Goal: Task Accomplishment & Management: Use online tool/utility

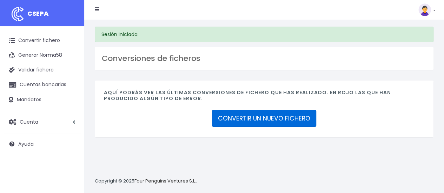
click at [286, 120] on link "CONVERTIR UN NUEVO FICHERO" at bounding box center [264, 118] width 104 height 17
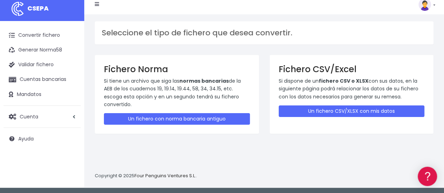
scroll to position [7, 0]
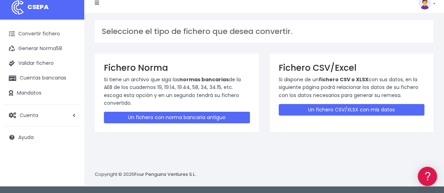
click at [314, 102] on div "Fichero CSV/Excel Si dispone de un fichero CSV o XLSX con sus datos, en la sigu…" at bounding box center [351, 93] width 164 height 79
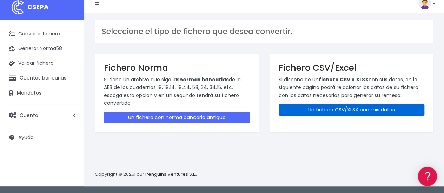
click at [314, 106] on link "Un fichero CSV/XLSX con mis datos" at bounding box center [352, 110] width 146 height 12
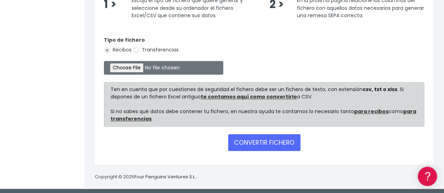
scroll to position [182, 0]
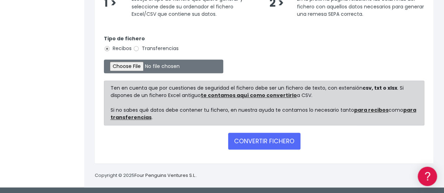
click at [148, 47] on label "Transferencias" at bounding box center [156, 48] width 46 height 7
click at [139, 47] on input "Transferencias" at bounding box center [136, 49] width 6 height 6
radio input "true"
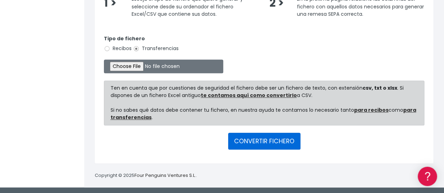
click at [279, 141] on button "CONVERTIR FICHERO" at bounding box center [264, 141] width 72 height 17
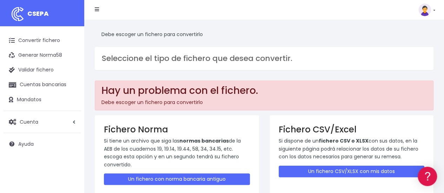
click at [203, 71] on div "Debe escoger un fichero para convertirlo Seleccione el tipo de fichero que dese…" at bounding box center [264, 119] width 360 height 199
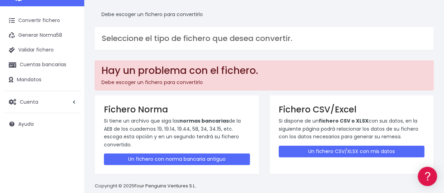
scroll to position [30, 0]
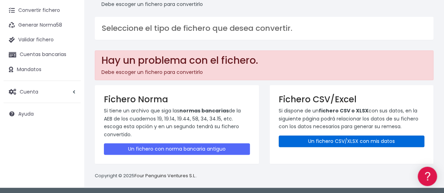
click at [355, 140] on link "Un fichero CSV/XLSX con mis datos" at bounding box center [352, 142] width 146 height 12
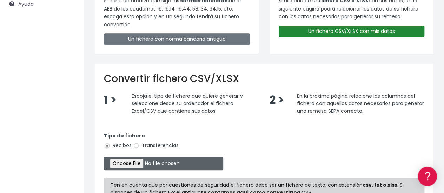
scroll to position [175, 0]
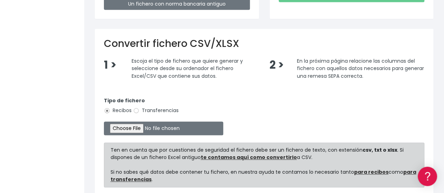
click at [164, 110] on label "Transferencias" at bounding box center [156, 110] width 46 height 7
click at [139, 110] on input "Transferencias" at bounding box center [136, 111] width 6 height 6
radio input "true"
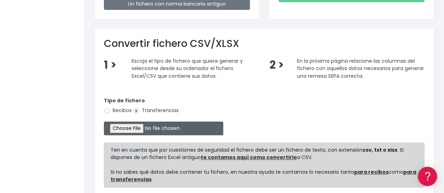
click at [147, 125] on input "file" at bounding box center [163, 129] width 119 height 14
type input "C:\fakepath\2025.09.24_0535_W2MCorporateSLU.csv"
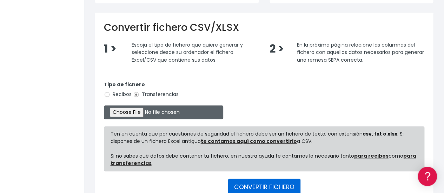
scroll to position [237, 0]
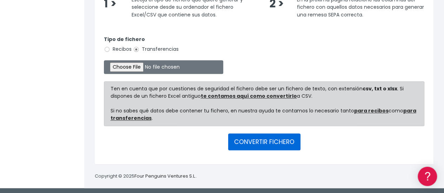
click at [279, 138] on button "CONVERTIR FICHERO" at bounding box center [264, 142] width 72 height 17
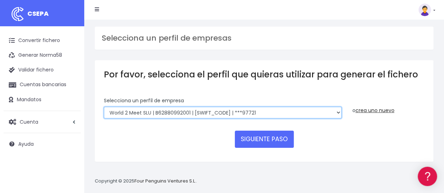
click at [319, 113] on select "World 2 Meet SLU | B62880992001 | [SWIFT_CODE] | ***97721 WORLD2MEET,S.L.U | B6…" at bounding box center [222, 113] width 237 height 12
select select "649"
click at [104, 107] on select "World 2 Meet SLU | B62880992001 | [SWIFT_CODE] | ***97721 WORLD2MEET,S.L.U | B6…" at bounding box center [222, 113] width 237 height 12
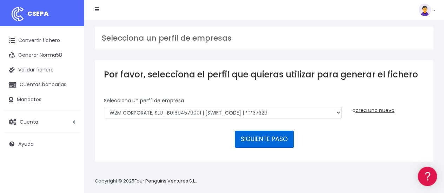
click at [287, 145] on button "SIGUIENTE PASO" at bounding box center [264, 139] width 59 height 17
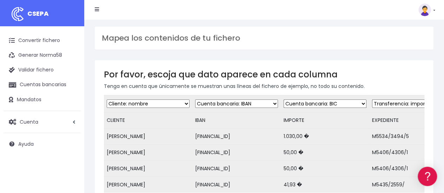
scroll to position [35, 0]
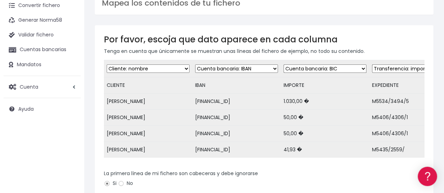
click at [335, 65] on select "Desechar campo Cliente: nombre Cliente: DNI Cliente: Email Cliente: referencia …" at bounding box center [324, 69] width 83 height 8
select select "iban"
click at [283, 65] on select "Desechar campo Cliente: nombre Cliente: DNI Cliente: Email Cliente: referencia …" at bounding box center [324, 69] width 83 height 8
click at [335, 70] on select "Desechar campo Cliente: nombre Cliente: DNI Cliente: Email Cliente: referencia …" at bounding box center [324, 69] width 83 height 8
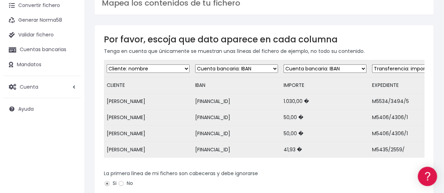
click at [355, 57] on div "Por favor, escoja que dato aparece en cada columna Tenga en cuenta que únicamen…" at bounding box center [264, 156] width 338 height 262
click at [323, 144] on td "41,93 �" at bounding box center [325, 150] width 88 height 16
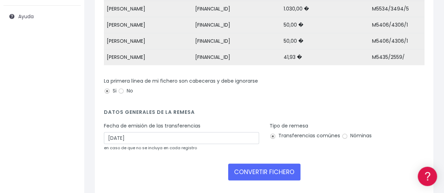
scroll to position [22, 0]
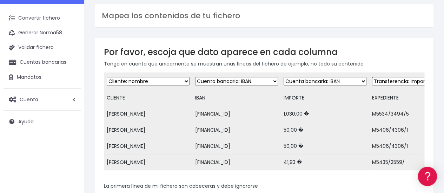
click at [244, 126] on td "ES6200495000182493060048" at bounding box center [236, 130] width 88 height 16
click at [302, 118] on td "1.030,00 �" at bounding box center [325, 114] width 88 height 16
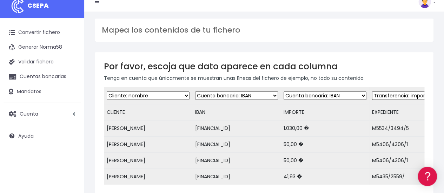
scroll to position [0, 0]
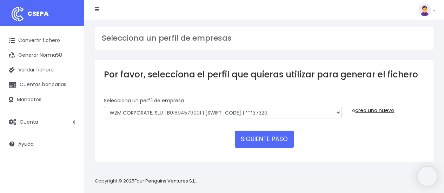
select select "649"
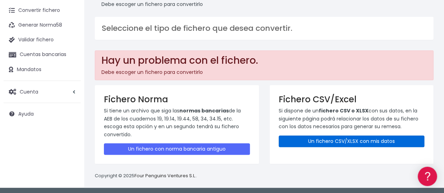
click at [361, 139] on link "Un fichero CSV/XLSX con mis datos" at bounding box center [352, 142] width 146 height 12
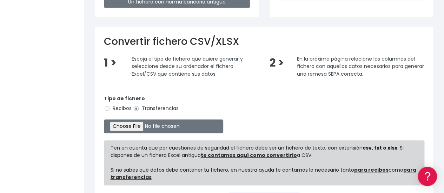
scroll to position [237, 0]
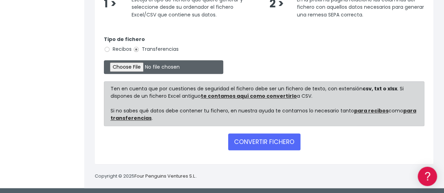
click at [148, 69] on input "file" at bounding box center [163, 67] width 119 height 14
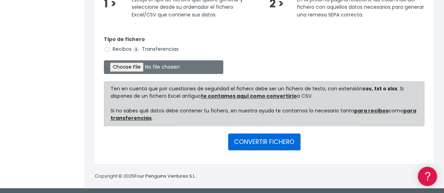
click at [296, 147] on button "CONVERTIR FICHERO" at bounding box center [264, 142] width 72 height 17
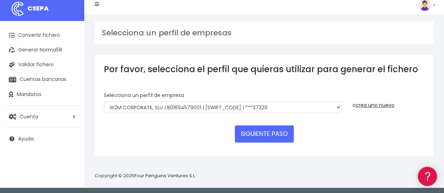
scroll to position [7, 0]
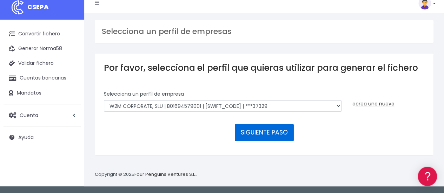
click at [281, 135] on button "SIGUIENTE PASO" at bounding box center [264, 132] width 59 height 17
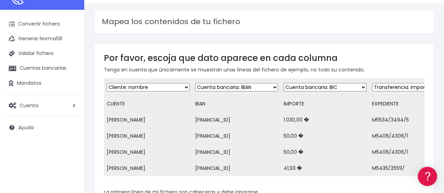
scroll to position [70, 0]
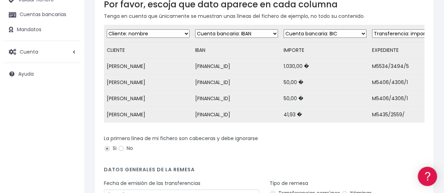
click at [424, 27] on div "Desechar campo Cliente: nombre Cliente: DNI Cliente: Email Cliente: referencia …" at bounding box center [264, 76] width 320 height 103
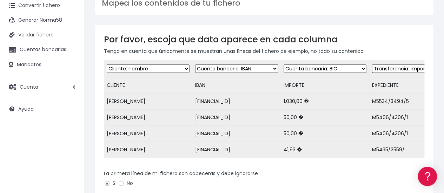
click at [333, 71] on select "Desechar campo Cliente: nombre Cliente: DNI Cliente: Email Cliente: referencia …" at bounding box center [324, 69] width 83 height 8
click at [283, 65] on select "Desechar campo Cliente: nombre Cliente: DNI Cliente: Email Cliente: referencia …" at bounding box center [324, 69] width 83 height 8
click at [337, 62] on td "Desechar campo Cliente: nombre Cliente: DNI Cliente: Email Cliente: referencia …" at bounding box center [325, 68] width 88 height 17
click at [336, 69] on select "Desechar campo Cliente: nombre Cliente: DNI Cliente: Email Cliente: referencia …" at bounding box center [324, 69] width 83 height 8
click at [342, 69] on select "Desechar campo Cliente: nombre Cliente: DNI Cliente: Email Cliente: referencia …" at bounding box center [324, 69] width 83 height 8
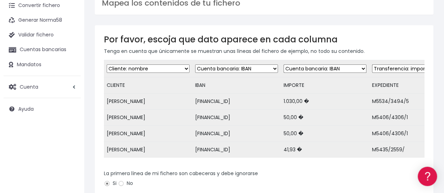
select select "amount"
click at [283, 65] on select "Desechar campo Cliente: nombre Cliente: DNI Cliente: Email Cliente: referencia …" at bounding box center [324, 69] width 83 height 8
click at [356, 51] on p "Tenga en cuenta que únicamente se muestran unas líneas del fichero de ejemplo, …" at bounding box center [264, 51] width 320 height 8
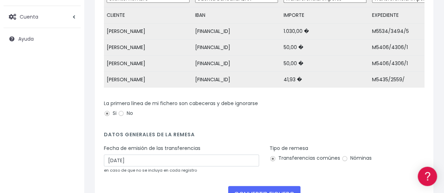
scroll to position [163, 0]
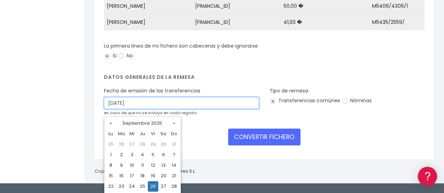
click at [115, 107] on input "26/09/2025" at bounding box center [181, 103] width 155 height 12
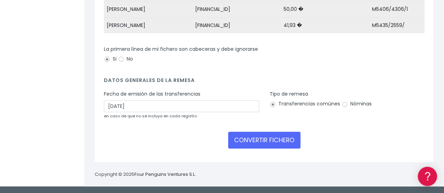
drag, startPoint x: 110, startPoint y: 99, endPoint x: 111, endPoint y: 102, distance: 3.9
click at [110, 99] on div "Fecha de emisión de las transferencias 26/09/2025 en caso de que no se incluya …" at bounding box center [181, 104] width 155 height 29
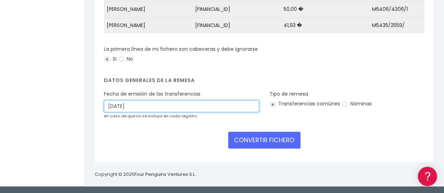
click at [112, 106] on input "26/09/2025" at bounding box center [181, 106] width 155 height 12
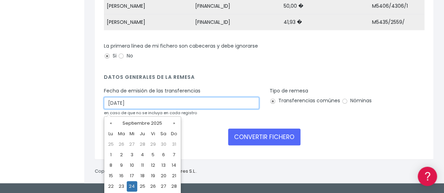
type input "24/09/2025"
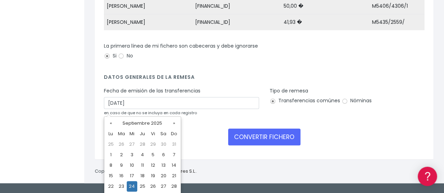
click at [373, 146] on div "CONVERTIR FICHERO" at bounding box center [264, 137] width 320 height 17
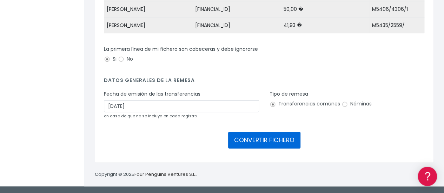
click at [275, 141] on button "CONVERTIR FICHERO" at bounding box center [264, 140] width 72 height 17
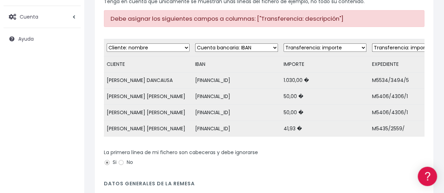
scroll to position [0, 33]
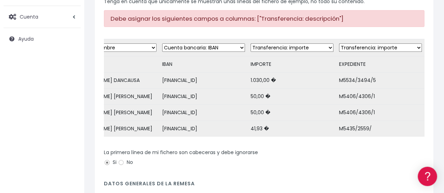
click at [387, 49] on select "Desechar campo Cliente: nombre Cliente: DNI Cliente: Email Cliente: referencia …" at bounding box center [380, 47] width 83 height 8
select select "description"
click at [339, 43] on select "Desechar campo Cliente: nombre Cliente: DNI Cliente: Email Cliente: referencia …" at bounding box center [380, 47] width 83 height 8
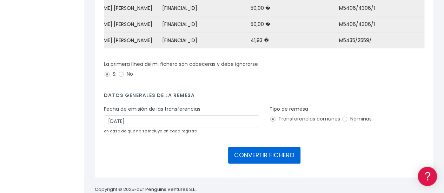
scroll to position [212, 0]
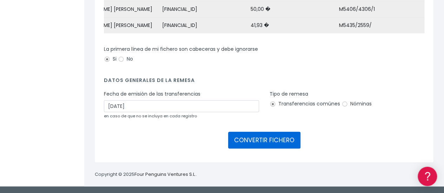
click at [284, 141] on button "CONVERTIR FICHERO" at bounding box center [264, 140] width 72 height 17
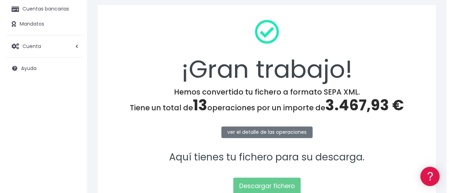
scroll to position [141, 0]
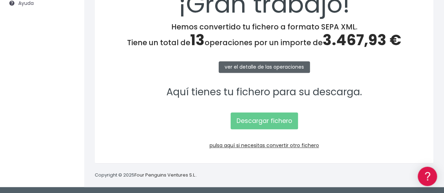
click at [281, 68] on link "ver el detalle de las operaciones" at bounding box center [264, 67] width 91 height 12
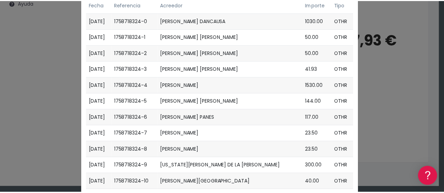
scroll to position [0, 0]
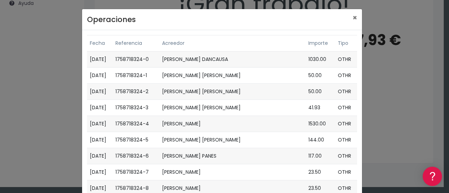
click at [410, 98] on div "Operaciones × Fecha Referencia Acreedor Importe Tipo [DATE] 1758718324-0 [PERSO…" at bounding box center [224, 96] width 449 height 193
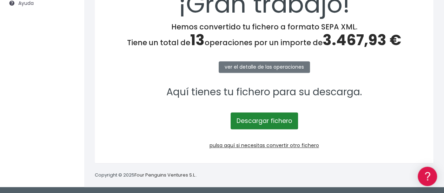
click at [272, 127] on link "Descargar fichero" at bounding box center [263, 121] width 67 height 17
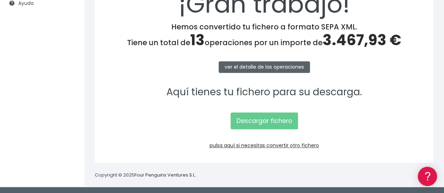
click at [276, 67] on link "ver el detalle de las operaciones" at bounding box center [264, 67] width 91 height 12
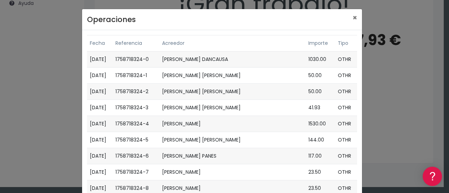
click at [394, 91] on div "Operaciones × Fecha Referencia Acreedor Importe Tipo 2025-09-24 1758718324-0 OS…" at bounding box center [224, 96] width 449 height 193
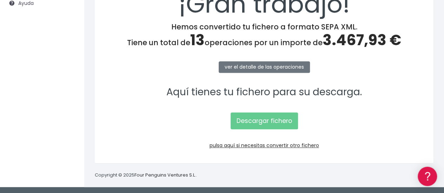
click at [189, 93] on p "Aquí tienes tu fichero para su descarga." at bounding box center [264, 93] width 320 height 16
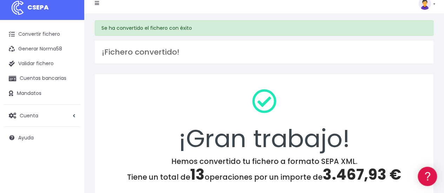
scroll to position [1, 0]
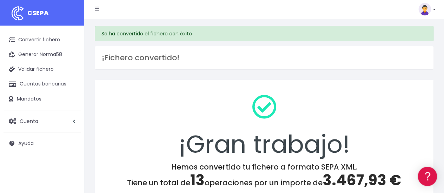
click at [423, 16] on nav "CSEPA Suscripción Facturación API Ayuda Salir" at bounding box center [264, 9] width 360 height 20
click at [427, 13] on img at bounding box center [424, 9] width 13 height 13
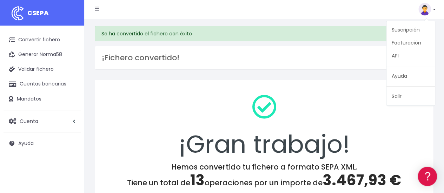
click at [171, 21] on div "Se ha convertido el fichero con éxito ¡Fichero convertido! ¡Gran trabajo! Hemos…" at bounding box center [264, 173] width 360 height 309
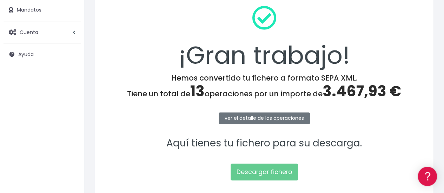
scroll to position [141, 0]
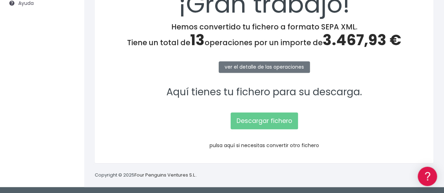
click at [251, 143] on link "pulsa aquí si necesitas convertir otro fichero" at bounding box center [263, 145] width 109 height 7
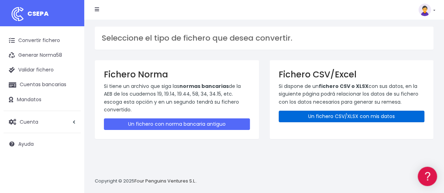
click at [360, 118] on link "Un fichero CSV/XLSX con mis datos" at bounding box center [352, 117] width 146 height 12
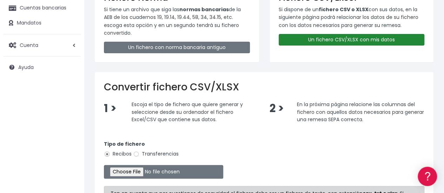
scroll to position [140, 0]
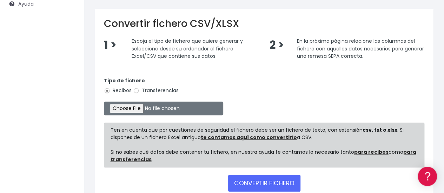
click at [154, 88] on label "Transferencias" at bounding box center [156, 90] width 46 height 7
click at [139, 88] on input "Transferencias" at bounding box center [136, 91] width 6 height 6
radio input "true"
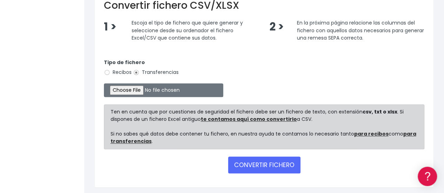
scroll to position [182, 0]
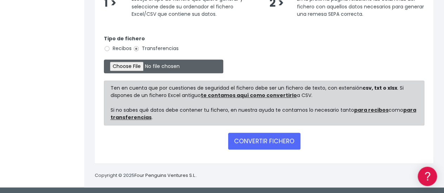
click at [156, 67] on input "file" at bounding box center [163, 67] width 119 height 14
type input "C:\fakepath\2025.09.24_0535_W2MCorporateSLU.csv"
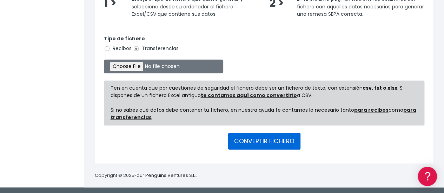
click at [284, 143] on button "CONVERTIR FICHERO" at bounding box center [264, 141] width 72 height 17
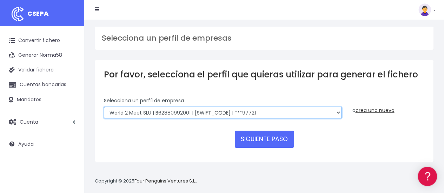
click at [253, 115] on select "World 2 Meet SLU | B62880992001 | [SWIFT_CODE] | ***97721 WORLD2MEET,S.L.U | B6…" at bounding box center [222, 113] width 237 height 12
select select "649"
click at [104, 107] on select "World 2 Meet SLU | B62880992001 | [SWIFT_CODE] | ***97721 WORLD2MEET,S.L.U | B6…" at bounding box center [222, 113] width 237 height 12
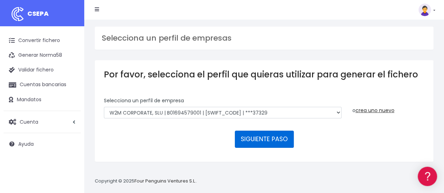
click at [279, 141] on button "SIGUIENTE PASO" at bounding box center [264, 139] width 59 height 17
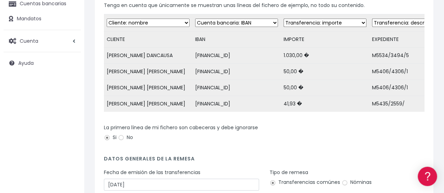
scroll to position [70, 0]
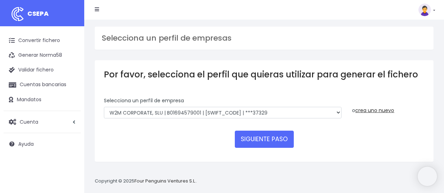
select select "649"
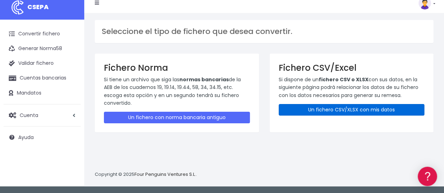
click at [340, 106] on link "Un fichero CSV/XLSX con mis datos" at bounding box center [352, 110] width 146 height 12
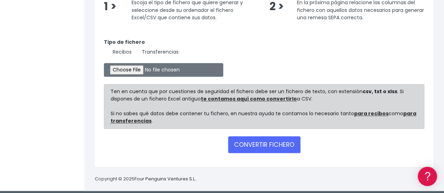
scroll to position [182, 0]
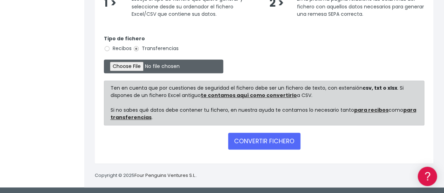
click at [135, 68] on input "file" at bounding box center [163, 67] width 119 height 14
type input "C:\fakepath\2025.09.17_0554_ViajesW2MSA.csv"
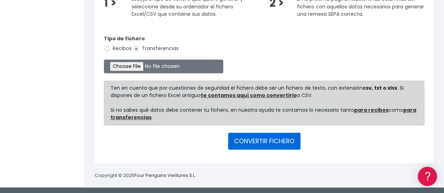
click at [261, 138] on button "CONVERTIR FICHERO" at bounding box center [264, 141] width 72 height 17
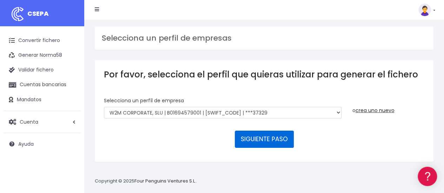
click at [280, 136] on button "SIGUIENTE PASO" at bounding box center [264, 139] width 59 height 17
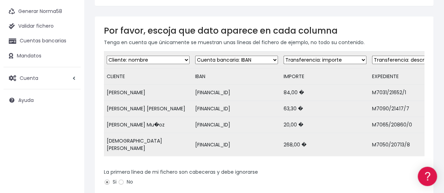
scroll to position [35, 0]
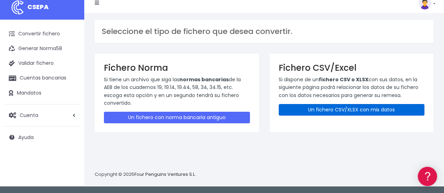
click at [344, 113] on link "Un fichero CSV/XLSX con mis datos" at bounding box center [352, 110] width 146 height 12
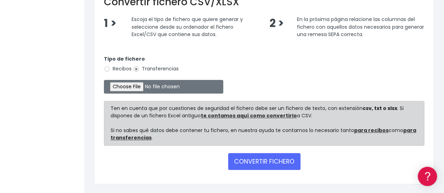
scroll to position [182, 0]
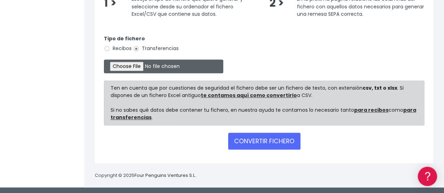
click at [153, 68] on input "file" at bounding box center [163, 67] width 119 height 14
type input "C:\fakepath\2025.09.24_0535_W2MCorporateSLU.csv"
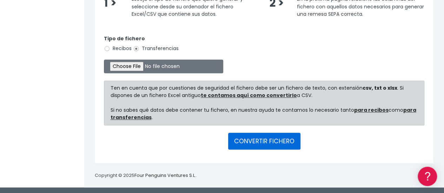
click at [263, 143] on button "CONVERTIR FICHERO" at bounding box center [264, 141] width 72 height 17
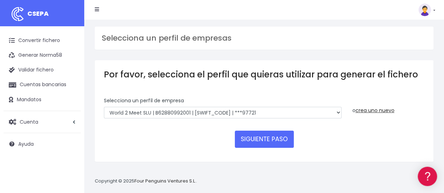
scroll to position [7, 0]
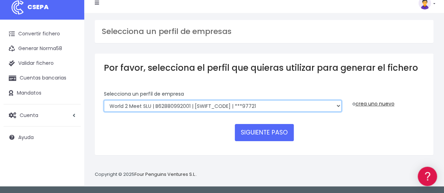
click at [232, 106] on select "World 2 Meet SLU | B62880992001 | [SWIFT_CODE] | ***97721 WORLD2MEET,S.L.U | B6…" at bounding box center [222, 106] width 237 height 12
select select "649"
click at [104, 100] on select "World 2 Meet SLU | B62880992001 | [SWIFT_CODE] | ***97721 WORLD2MEET,S.L.U | B6…" at bounding box center [222, 106] width 237 height 12
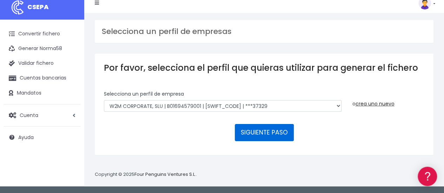
click at [277, 136] on button "SIGUIENTE PASO" at bounding box center [264, 132] width 59 height 17
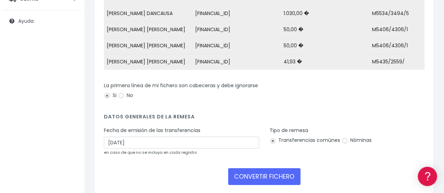
scroll to position [163, 0]
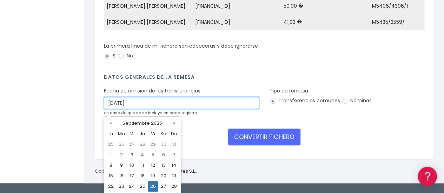
click at [114, 108] on input "26/09/2025" at bounding box center [181, 103] width 155 height 12
type input "24/09/2025"
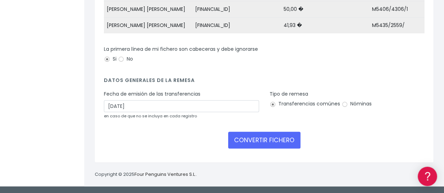
click at [408, 159] on div "Por favor, escoja que dato aparece en cada columna Tenga en cuenta que únicamen…" at bounding box center [264, 32] width 338 height 262
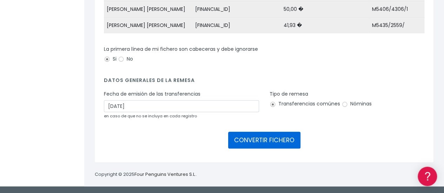
click at [279, 141] on button "CONVERTIR FICHERO" at bounding box center [264, 140] width 72 height 17
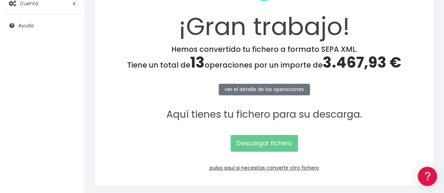
scroll to position [140, 0]
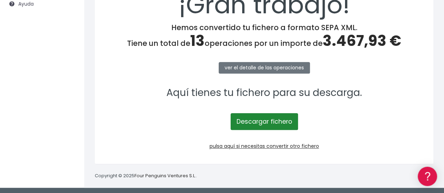
click at [281, 117] on link "Descargar fichero" at bounding box center [263, 121] width 67 height 17
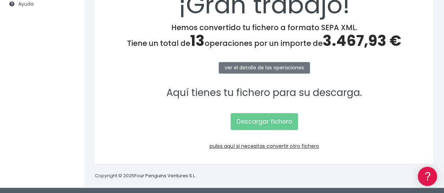
click at [146, 29] on h4 "Hemos convertido tu fichero a formato SEPA XML. Tiene un total de 13 operacione…" at bounding box center [264, 36] width 320 height 27
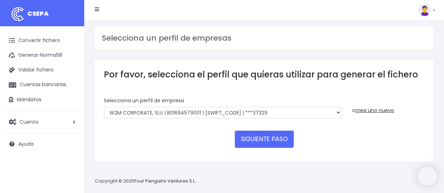
select select "649"
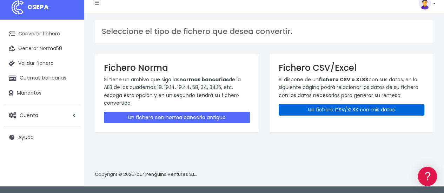
click at [298, 108] on link "Un fichero CSV/XLSX con mis datos" at bounding box center [352, 110] width 146 height 12
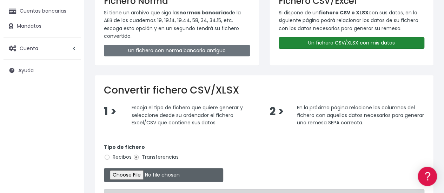
scroll to position [140, 0]
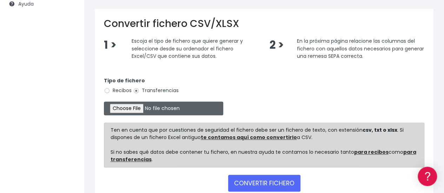
click at [152, 113] on input "file" at bounding box center [163, 109] width 119 height 14
type input "C:\fakepath\2025.09.24_0554_ViajesW2MSA.csv"
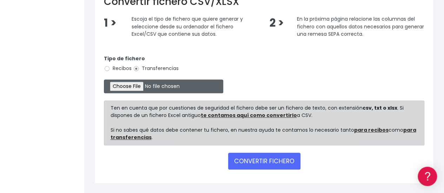
scroll to position [182, 0]
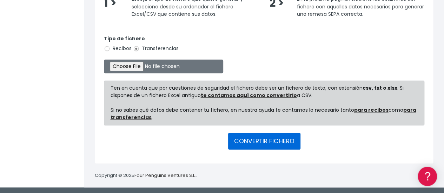
click at [253, 136] on button "CONVERTIR FICHERO" at bounding box center [264, 141] width 72 height 17
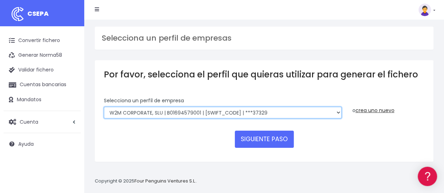
click at [288, 110] on select "World 2 Meet SLU | B62880992001 | [SWIFT_CODE] | ***97721 WORLD2MEET,S.L.U | B6…" at bounding box center [222, 113] width 237 height 12
click at [258, 116] on select "World 2 Meet SLU | B62880992001 | BSABESBBXXX | ***97721 WORLD2MEET,S.L.U | B62…" at bounding box center [222, 113] width 237 height 12
select select "1750"
click at [104, 107] on select "World 2 Meet SLU | B62880992001 | BSABESBBXXX | ***97721 WORLD2MEET,S.L.U | B62…" at bounding box center [222, 113] width 237 height 12
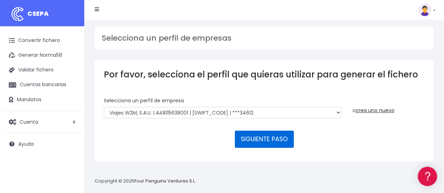
click at [285, 134] on button "SIGUIENTE PASO" at bounding box center [264, 139] width 59 height 17
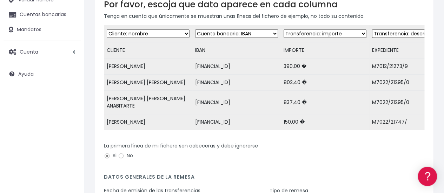
scroll to position [140, 0]
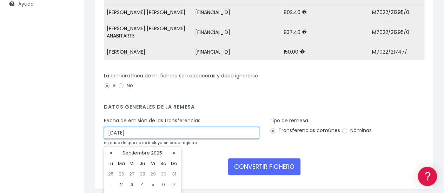
click at [113, 136] on input "26/09/2025" at bounding box center [181, 133] width 155 height 12
type input "24/09/2025"
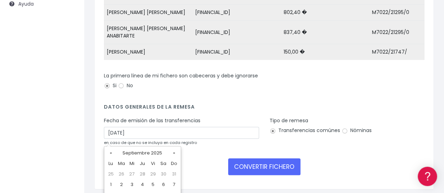
click at [389, 124] on div "Tipo de remesa Transferencias comúnes Nóminas" at bounding box center [346, 127] width 155 height 20
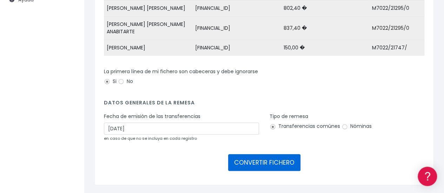
scroll to position [170, 0]
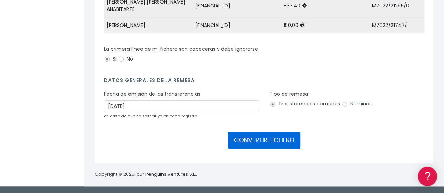
click at [288, 137] on button "CONVERTIR FICHERO" at bounding box center [264, 140] width 72 height 17
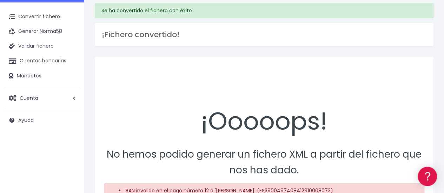
scroll to position [85, 0]
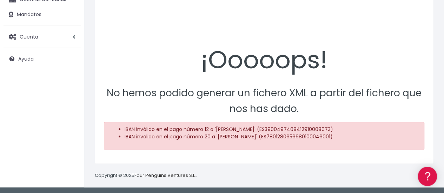
drag, startPoint x: 282, startPoint y: 128, endPoint x: 349, endPoint y: 126, distance: 67.0
click at [349, 126] on li "IBAN inválido en el pago número 12 a '[PERSON_NAME]' (ES3900497408412910008073)" at bounding box center [271, 129] width 293 height 7
click at [353, 128] on li "IBAN inválido en el pago número 12 a '[PERSON_NAME]' (ES3900497408412910008073)" at bounding box center [271, 129] width 293 height 7
drag, startPoint x: 350, startPoint y: 129, endPoint x: 283, endPoint y: 129, distance: 66.6
click at [283, 129] on li "IBAN inválido en el pago número 12 a '[PERSON_NAME]' (ES3900497408412910008073)" at bounding box center [271, 129] width 293 height 7
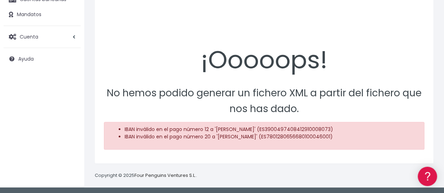
copy li "ES3900497408412910008073"
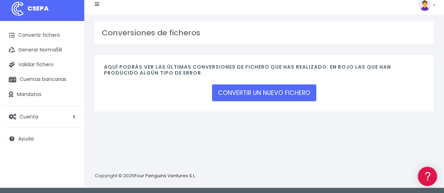
scroll to position [7, 0]
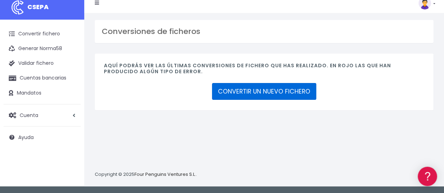
click at [279, 91] on link "CONVERTIR UN NUEVO FICHERO" at bounding box center [264, 91] width 104 height 17
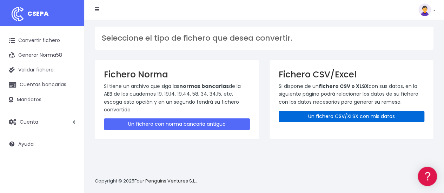
click at [314, 118] on link "Un fichero CSV/XLSX con mis datos" at bounding box center [352, 117] width 146 height 12
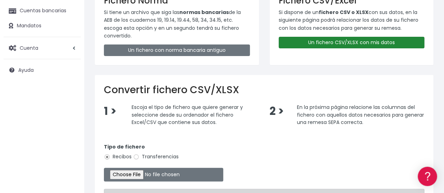
scroll to position [175, 0]
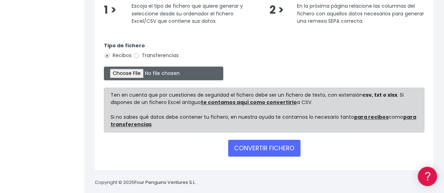
click at [143, 75] on input "file" at bounding box center [163, 74] width 119 height 14
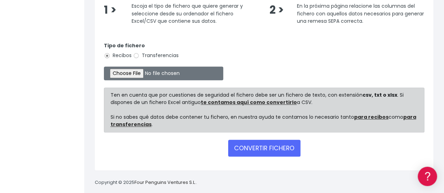
click at [149, 53] on label "Transferencias" at bounding box center [156, 55] width 46 height 7
click at [139, 53] on input "Transferencias" at bounding box center [136, 56] width 6 height 6
radio input "true"
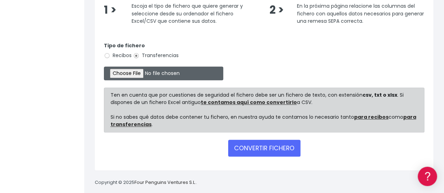
click at [150, 71] on input "file" at bounding box center [163, 74] width 119 height 14
type input "C:\fakepath\2025.09.24_0554_ViajesW2MSA.csv"
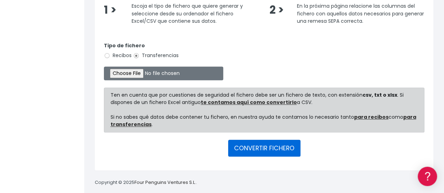
click at [280, 149] on button "CONVERTIR FICHERO" at bounding box center [264, 148] width 72 height 17
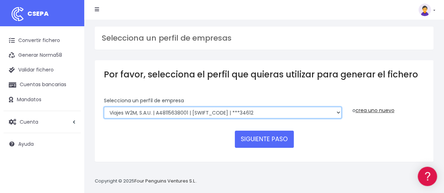
click at [277, 112] on select "World 2 Meet SLU | B62880992001 | BSABESBBXXX | ***97721 WORLD2MEET,S.L.U | B62…" at bounding box center [222, 113] width 237 height 12
click at [104, 107] on select "World 2 Meet SLU | B62880992001 | BSABESBBXXX | ***97721 WORLD2MEET,S.L.U | B62…" at bounding box center [222, 113] width 237 height 12
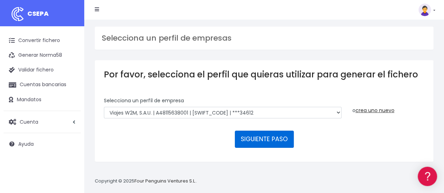
click at [273, 134] on button "SIGUIENTE PASO" at bounding box center [264, 139] width 59 height 17
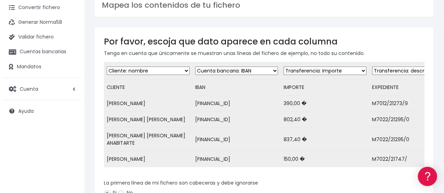
scroll to position [70, 0]
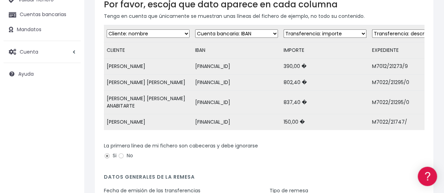
click at [392, 33] on select "Desechar campo Cliente: nombre Cliente: DNI Cliente: Email Cliente: referencia …" at bounding box center [413, 33] width 83 height 8
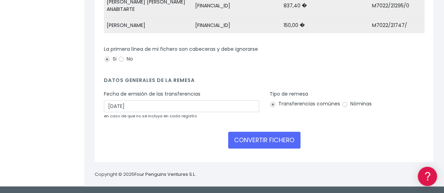
scroll to position [170, 0]
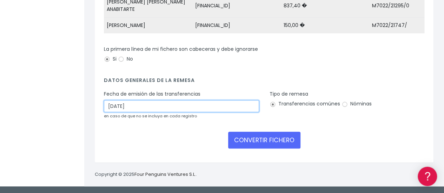
click at [114, 105] on input "[DATE]" at bounding box center [181, 106] width 155 height 12
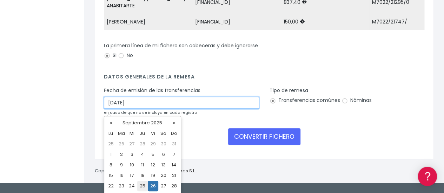
click at [113, 104] on input "[DATE]" at bounding box center [181, 103] width 155 height 12
type input "[DATE]"
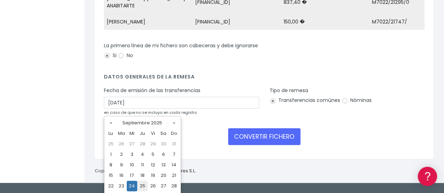
click at [381, 145] on div "CONVERTIR FICHERO" at bounding box center [264, 136] width 320 height 17
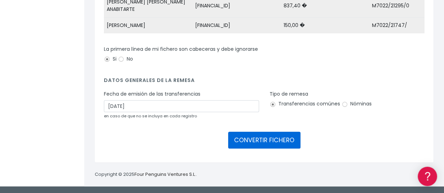
click at [293, 144] on button "CONVERTIR FICHERO" at bounding box center [264, 140] width 72 height 17
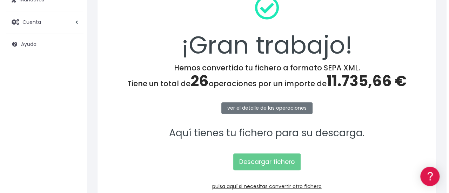
scroll to position [140, 0]
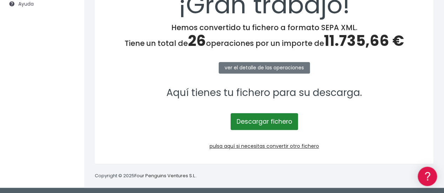
click at [277, 122] on link "Descargar fichero" at bounding box center [263, 121] width 67 height 17
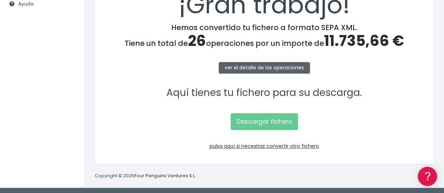
click at [282, 70] on link "ver el detalle de las operaciones" at bounding box center [264, 68] width 91 height 12
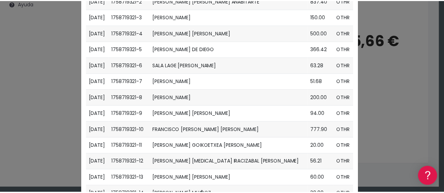
scroll to position [35, 0]
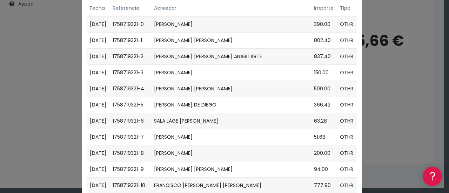
click at [407, 77] on div "Operaciones × Fecha Referencia Acreedor Importe Tipo 2025-09-24 1758719321-0 JO…" at bounding box center [224, 96] width 449 height 193
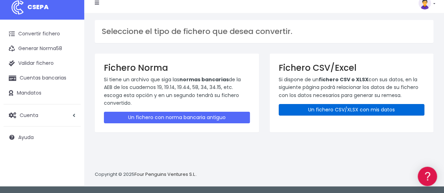
click at [337, 109] on link "Un fichero CSV/XLSX con mis datos" at bounding box center [352, 110] width 146 height 12
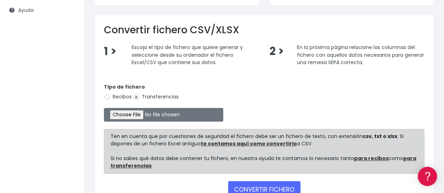
scroll to position [140, 0]
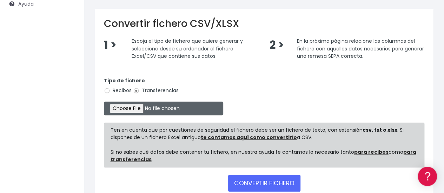
click at [150, 108] on input "file" at bounding box center [163, 109] width 119 height 14
type input "C:\fakepath\2025.09.24_0535_W2MCorporateSLU.csv"
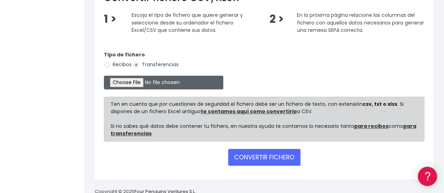
scroll to position [175, 0]
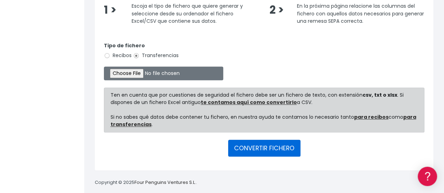
click at [269, 150] on button "CONVERTIR FICHERO" at bounding box center [264, 148] width 72 height 17
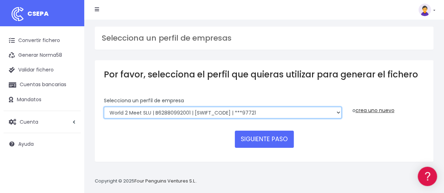
click at [224, 112] on select "World 2 Meet SLU | B62880992001 | [SWIFT_CODE] | ***97721 WORLD2MEET,S.L.U | B6…" at bounding box center [222, 113] width 237 height 12
select select "649"
click at [104, 107] on select "World 2 Meet SLU | B62880992001 | [SWIFT_CODE] | ***97721 WORLD2MEET,S.L.U | B6…" at bounding box center [222, 113] width 237 height 12
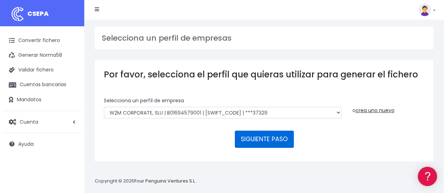
click at [259, 141] on button "SIGUIENTE PASO" at bounding box center [264, 139] width 59 height 17
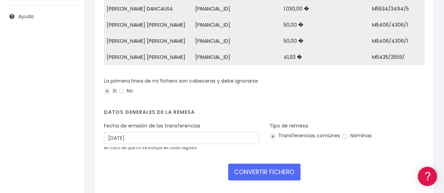
scroll to position [163, 0]
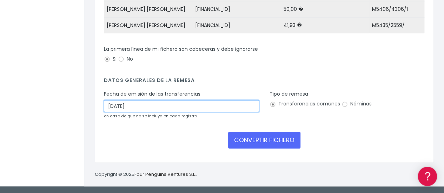
click at [113, 106] on input "26/09/2025" at bounding box center [181, 106] width 155 height 12
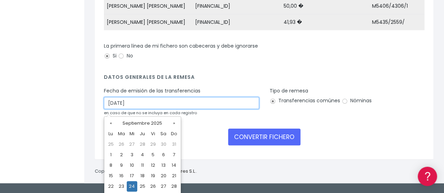
type input "24/09/2025"
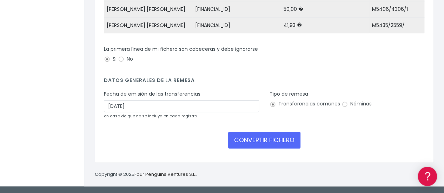
click at [184, 136] on div "CONVERTIR FICHERO" at bounding box center [264, 140] width 320 height 17
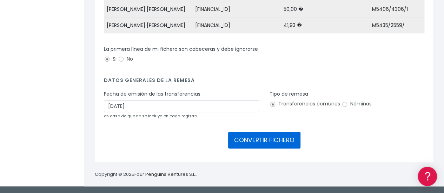
click at [249, 140] on button "CONVERTIR FICHERO" at bounding box center [264, 140] width 72 height 17
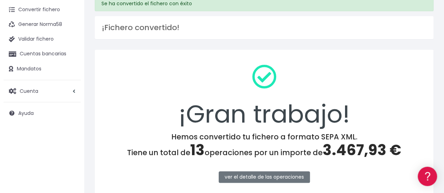
scroll to position [105, 0]
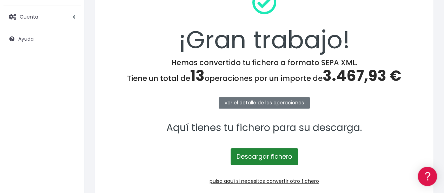
click at [280, 153] on link "Descargar fichero" at bounding box center [263, 156] width 67 height 17
